Goal: Navigation & Orientation: Find specific page/section

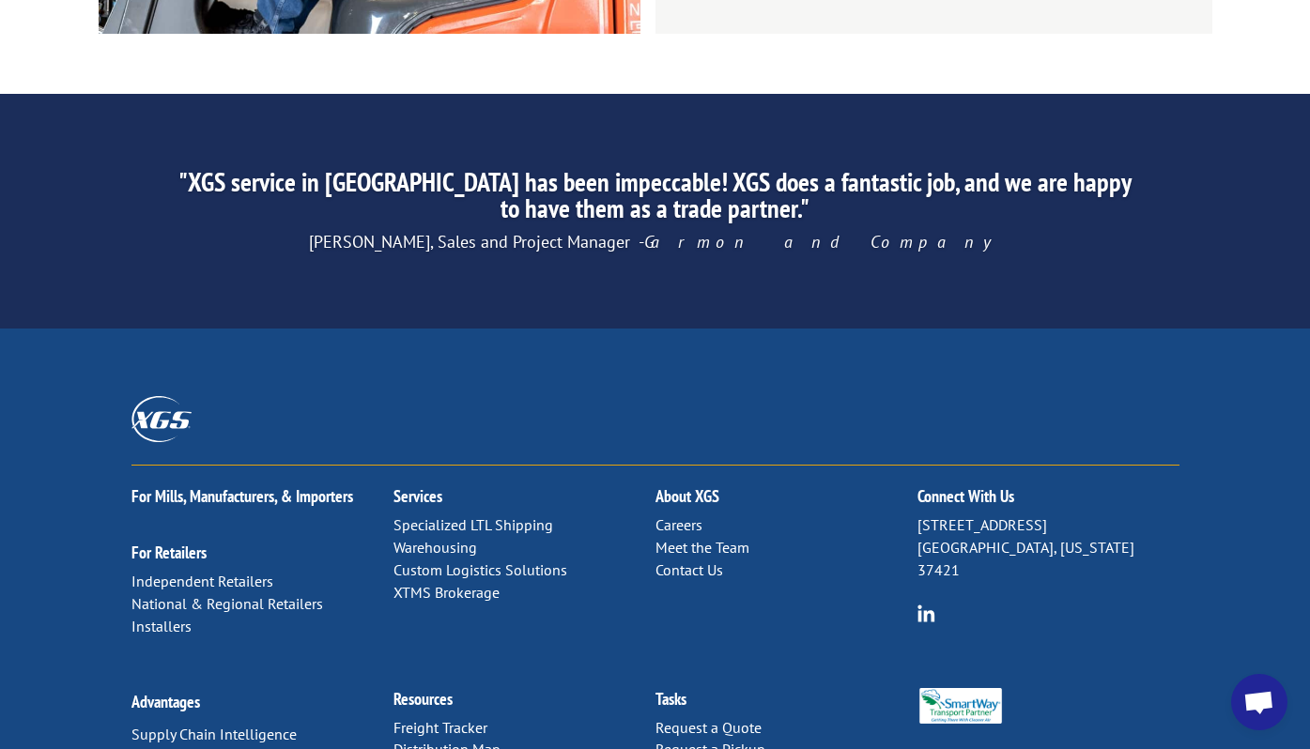
scroll to position [2946, 0]
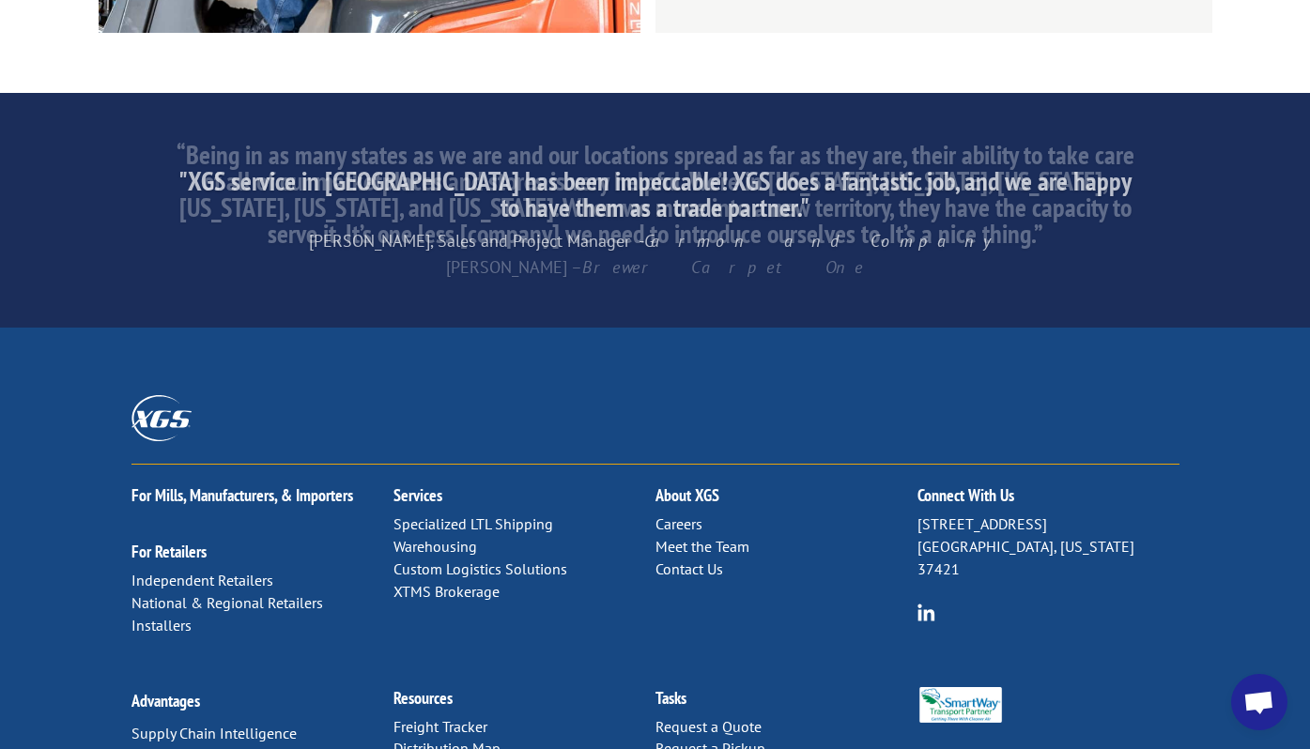
click at [698, 560] on link "Contact Us" at bounding box center [689, 569] width 68 height 19
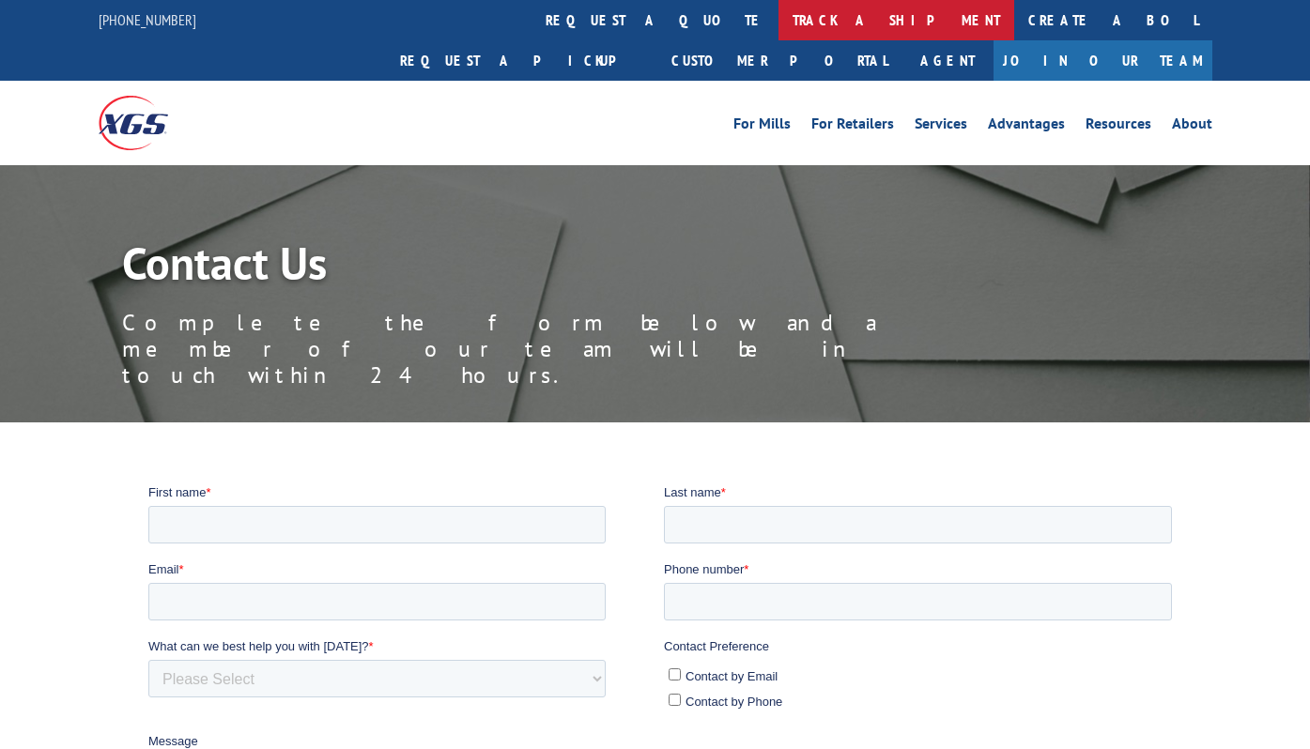
click at [779, 21] on link "track a shipment" at bounding box center [897, 20] width 236 height 40
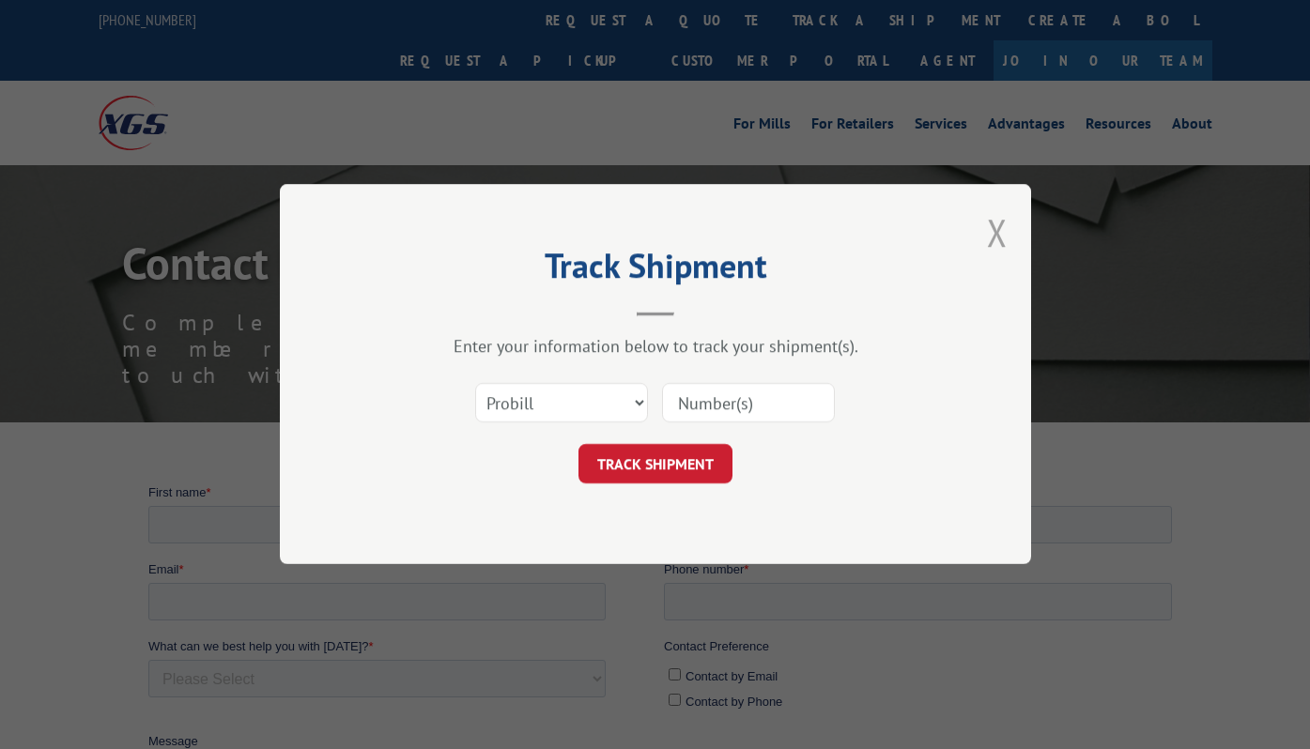
click at [999, 237] on button "Close modal" at bounding box center [997, 233] width 21 height 50
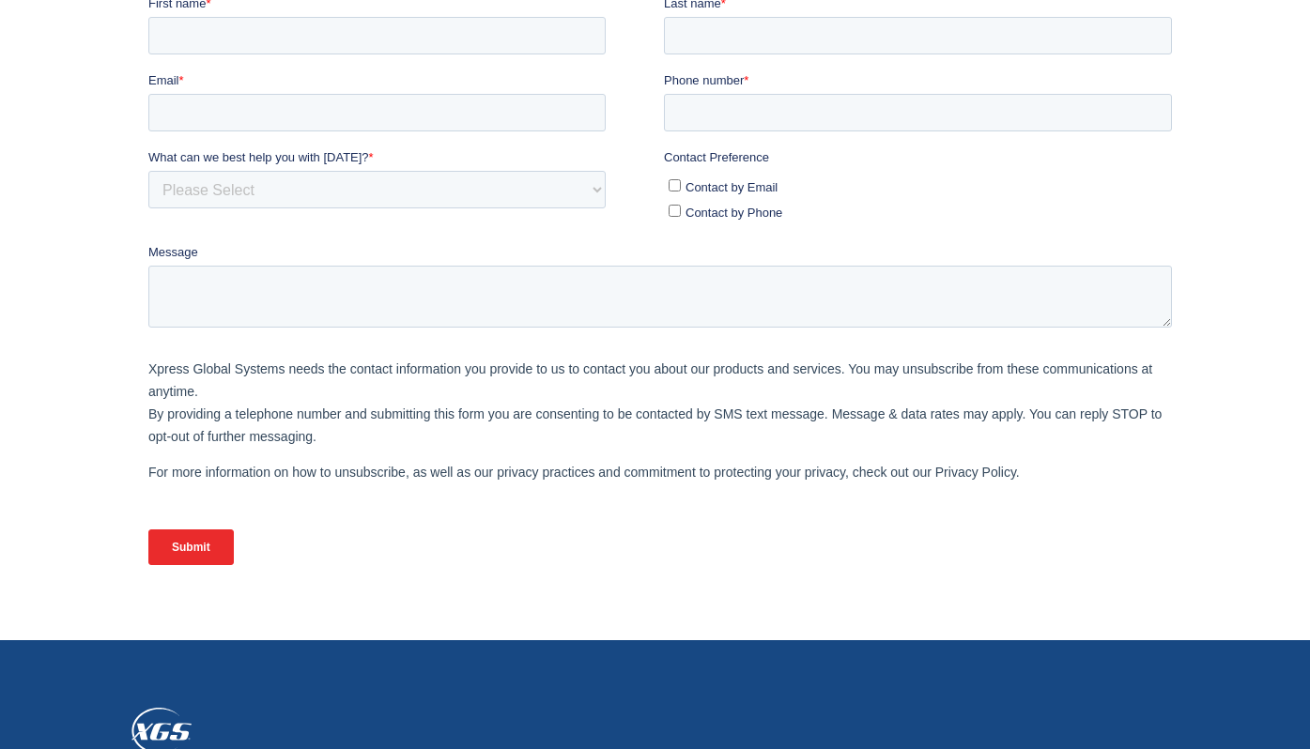
scroll to position [707, 0]
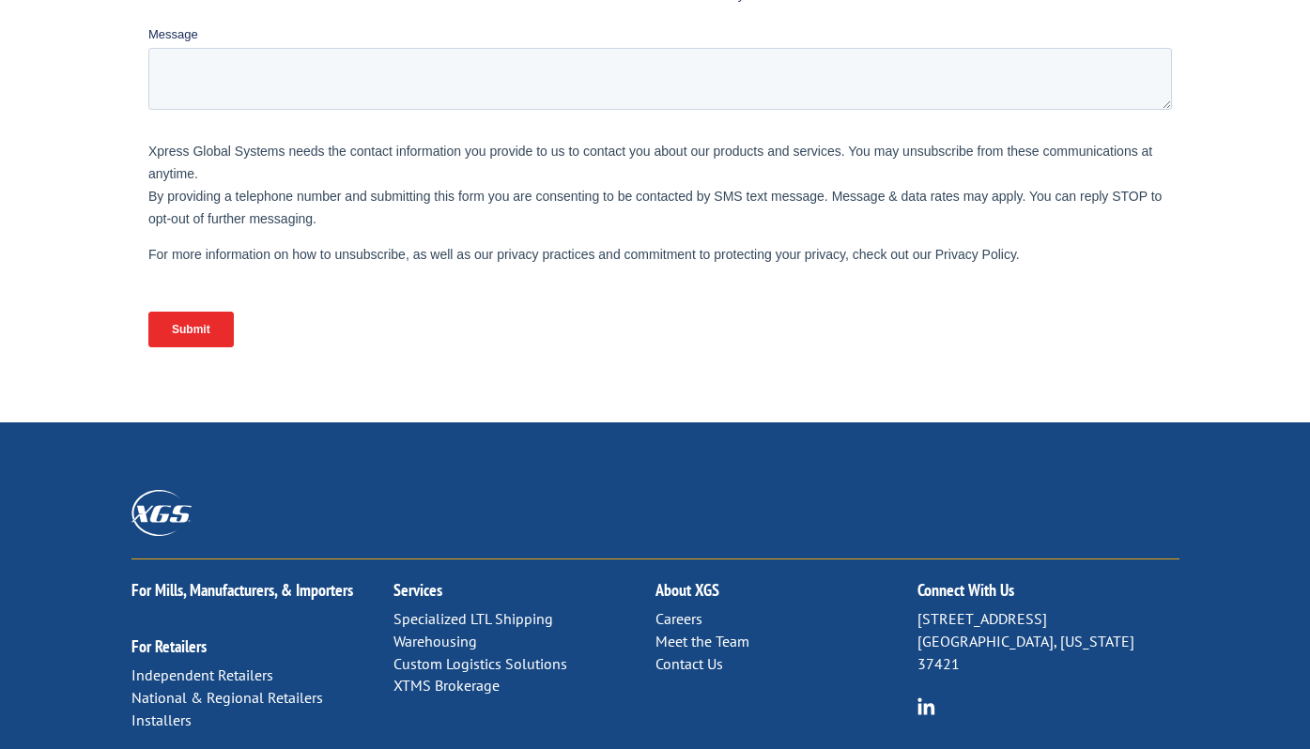
click at [695, 632] on link "Meet the Team" at bounding box center [702, 641] width 94 height 19
